Goal: Task Accomplishment & Management: Use online tool/utility

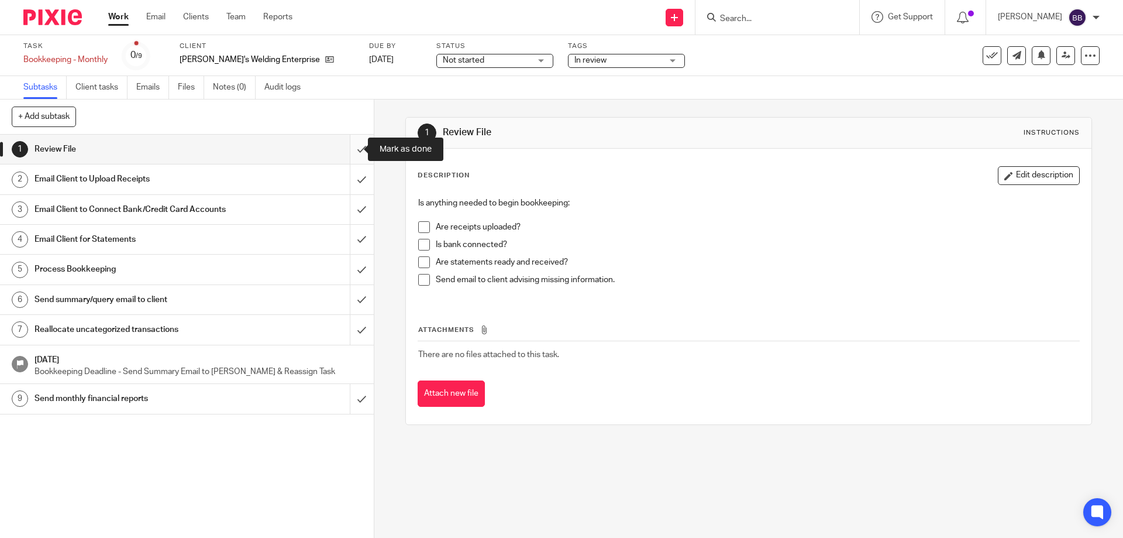
click at [350, 146] on input "submit" at bounding box center [187, 149] width 374 height 29
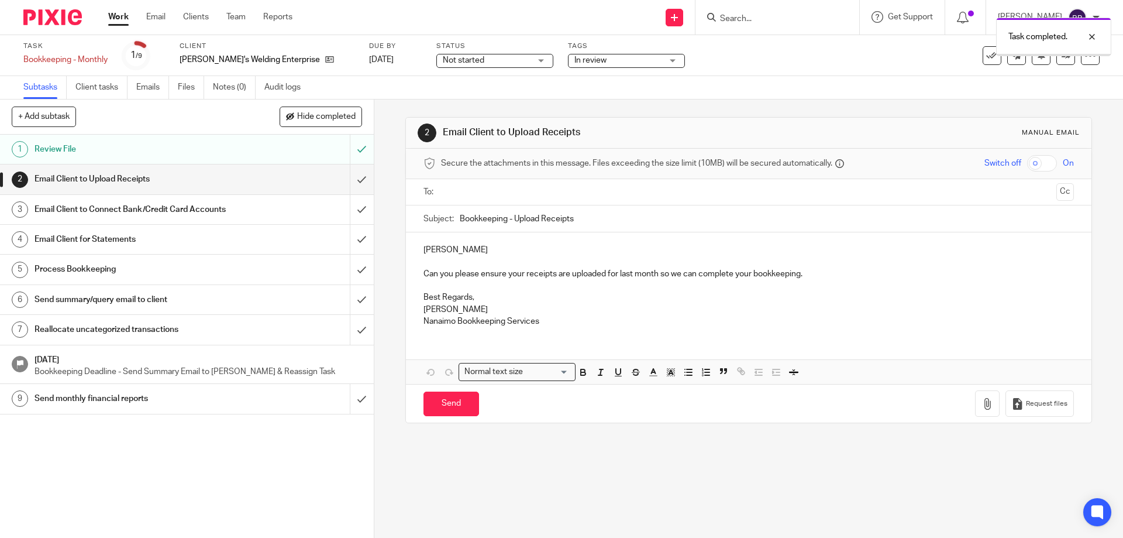
click at [349, 177] on input "submit" at bounding box center [187, 178] width 374 height 29
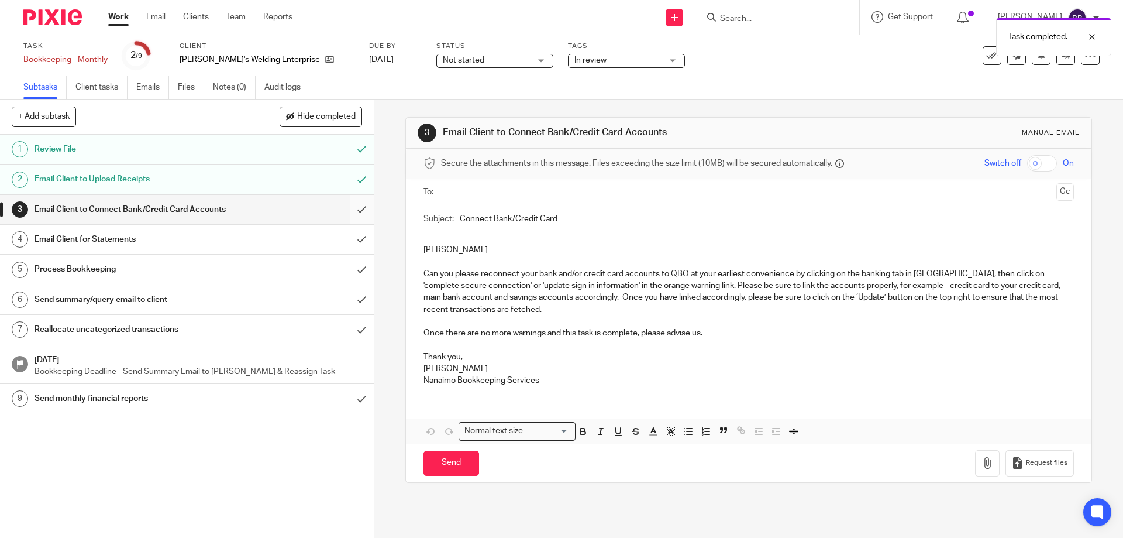
drag, startPoint x: 0, startPoint y: 0, endPoint x: 347, endPoint y: 210, distance: 405.5
click at [347, 210] on input "submit" at bounding box center [187, 209] width 374 height 29
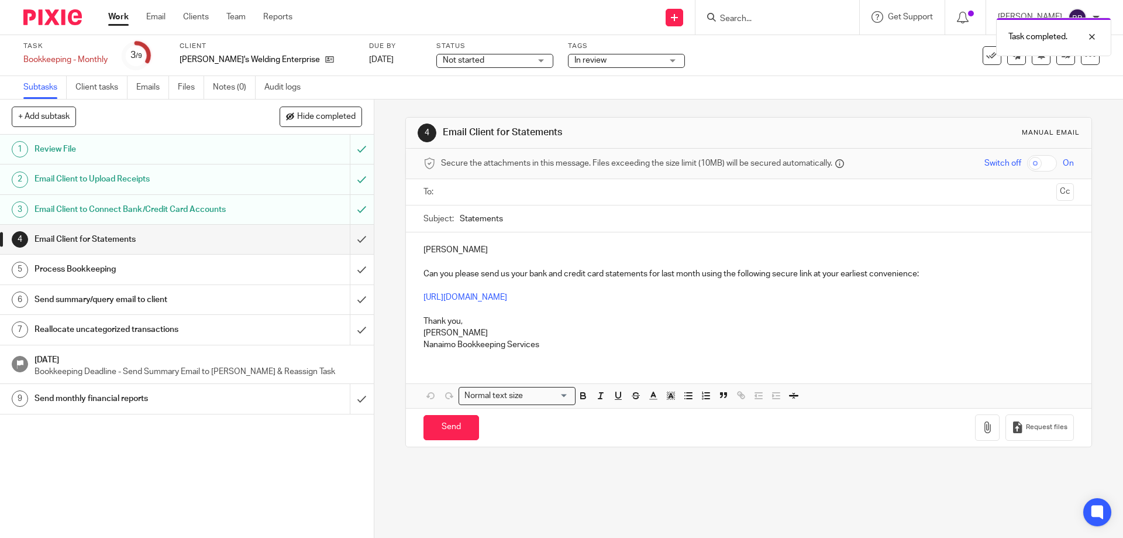
click at [344, 239] on input "submit" at bounding box center [187, 239] width 374 height 29
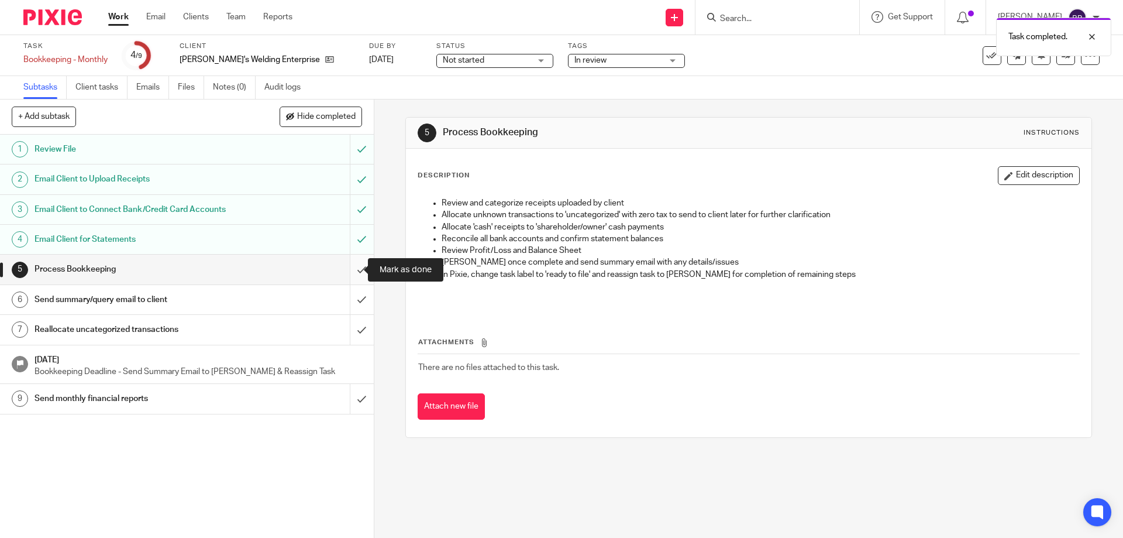
click at [348, 270] on input "submit" at bounding box center [187, 268] width 374 height 29
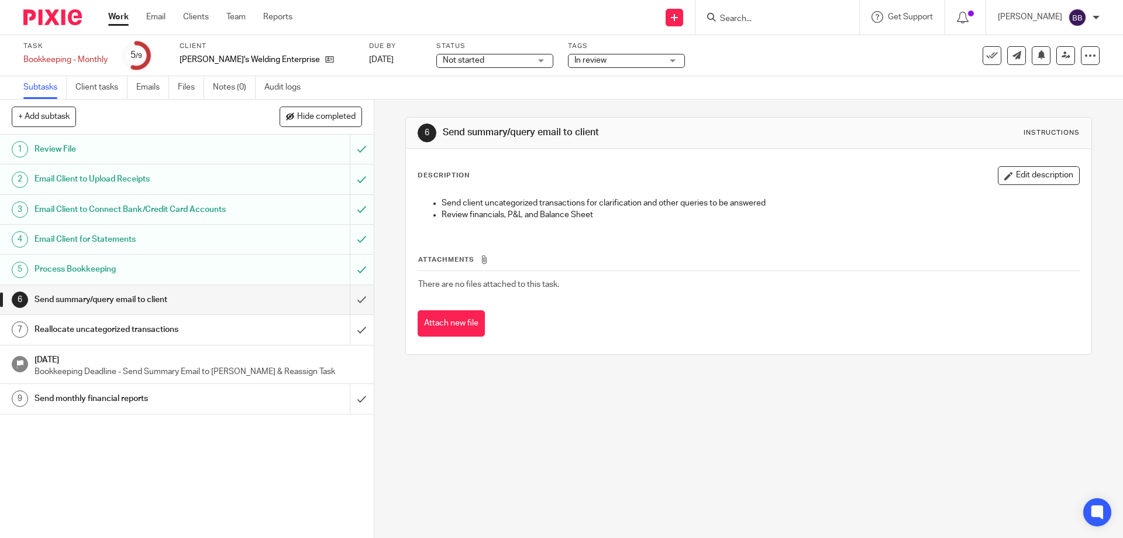
click at [121, 17] on link "Work" at bounding box center [118, 17] width 20 height 12
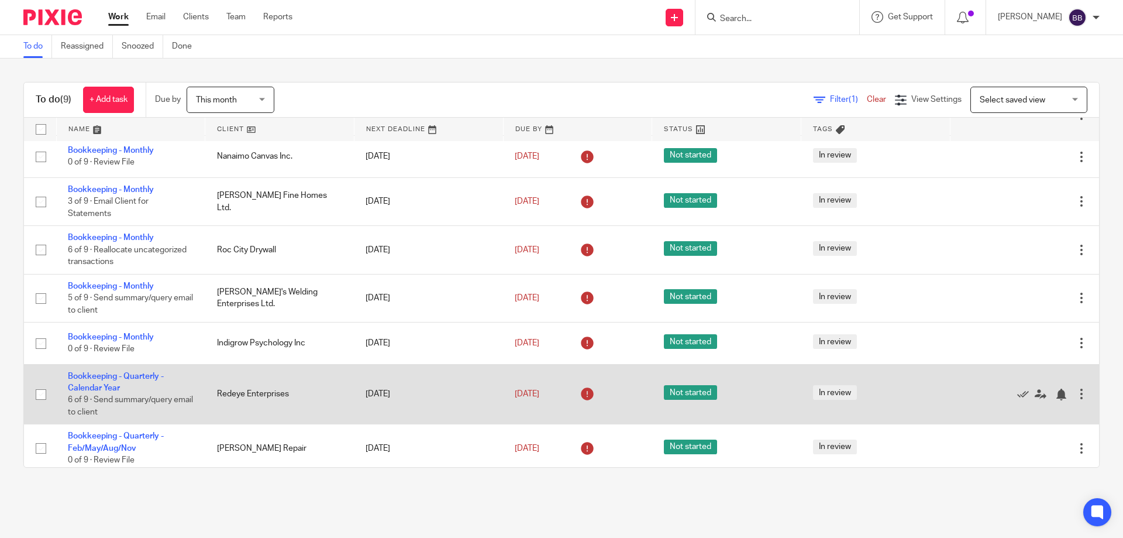
scroll to position [94, 0]
